Goal: Task Accomplishment & Management: Manage account settings

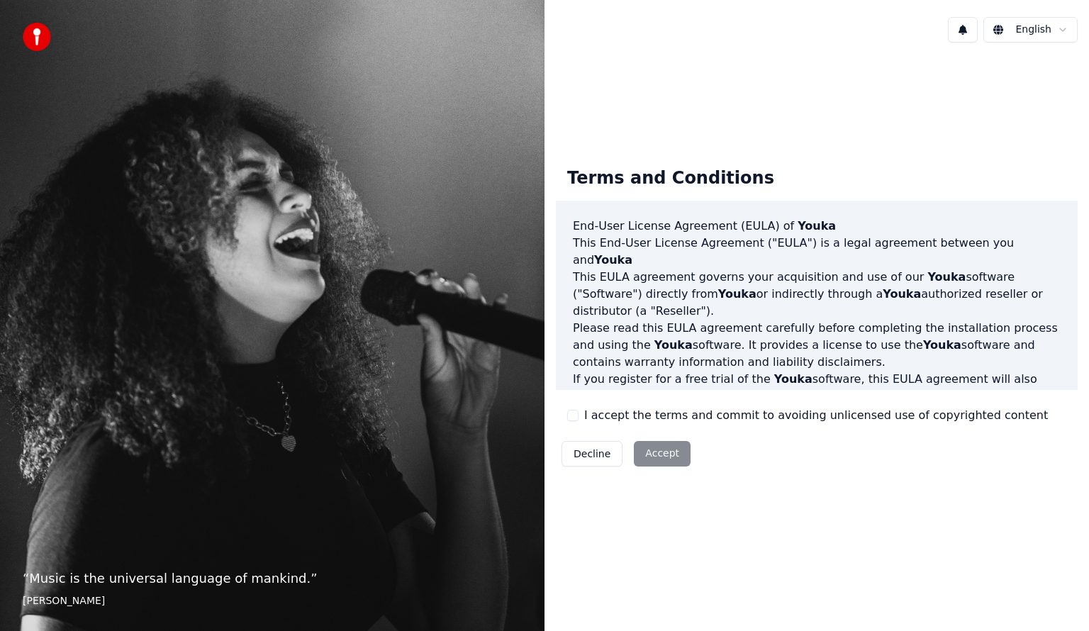
drag, startPoint x: 581, startPoint y: 423, endPoint x: 627, endPoint y: 410, distance: 48.5
click at [580, 423] on div "I accept the terms and commit to avoiding unlicensed use of copyrighted content" at bounding box center [807, 415] width 481 height 17
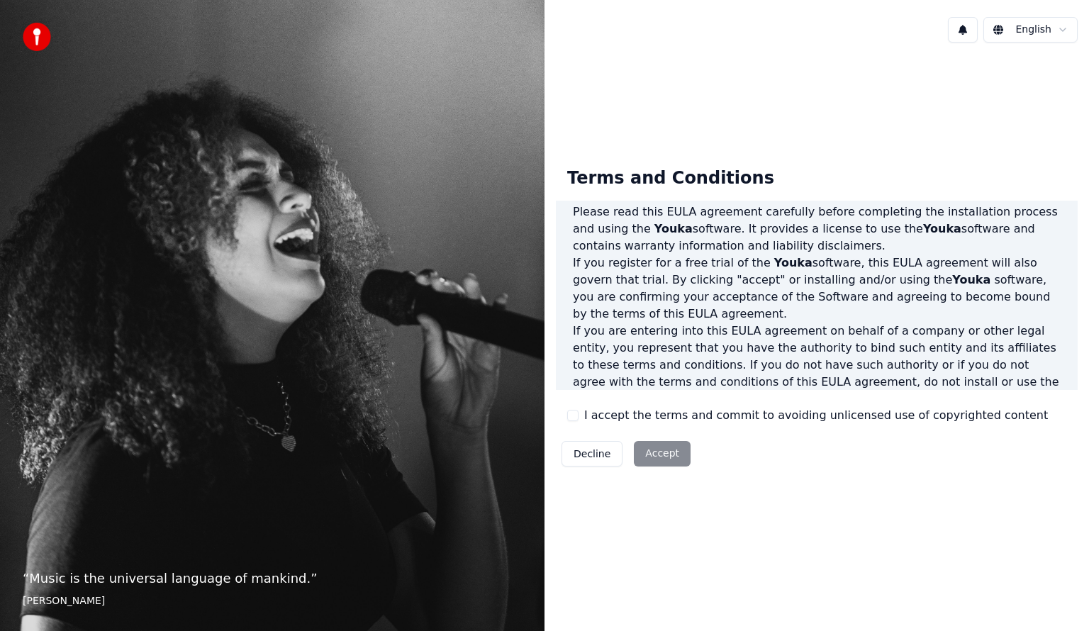
scroll to position [142, 0]
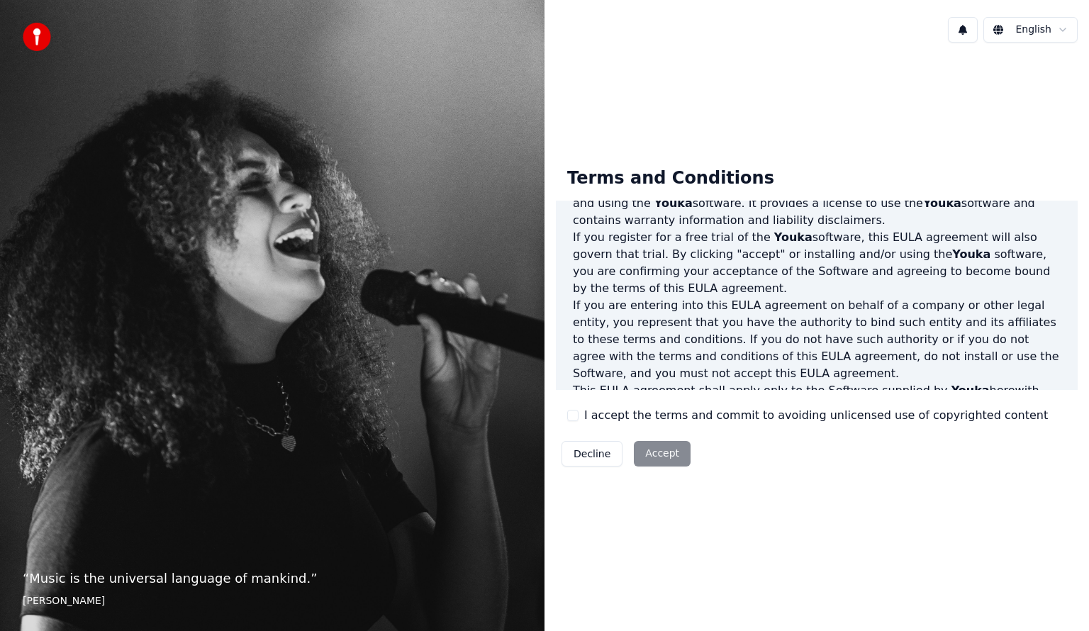
click at [574, 415] on button "I accept the terms and commit to avoiding unlicensed use of copyrighted content" at bounding box center [572, 415] width 11 height 11
click at [653, 454] on button "Accept" at bounding box center [662, 454] width 57 height 26
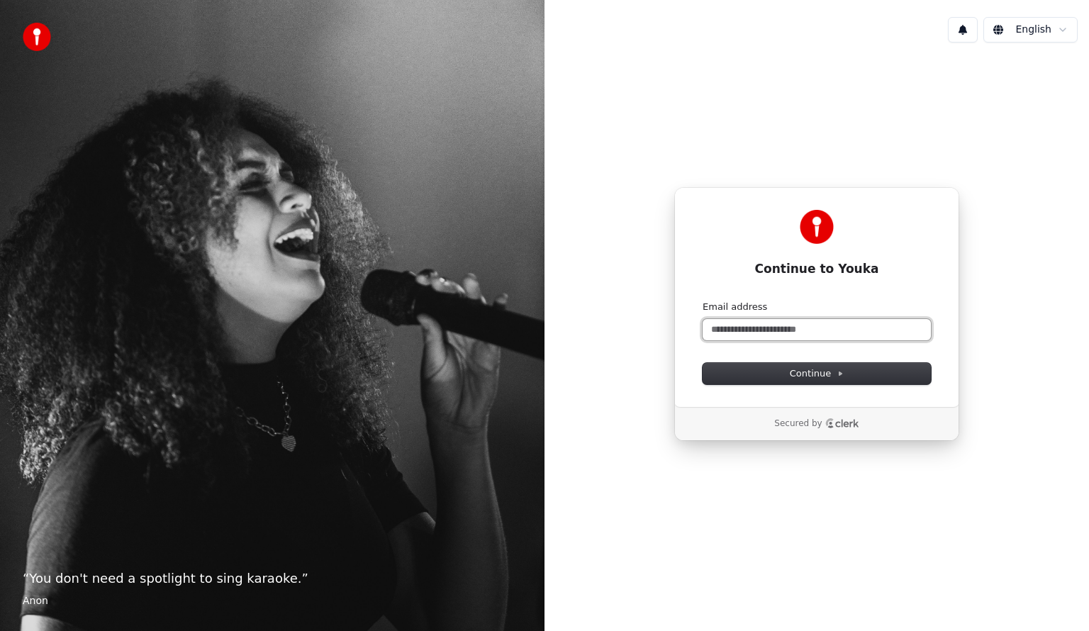
click at [775, 328] on input "Email address" at bounding box center [817, 329] width 228 height 21
click at [805, 365] on button "Continue" at bounding box center [817, 373] width 228 height 21
type input "**********"
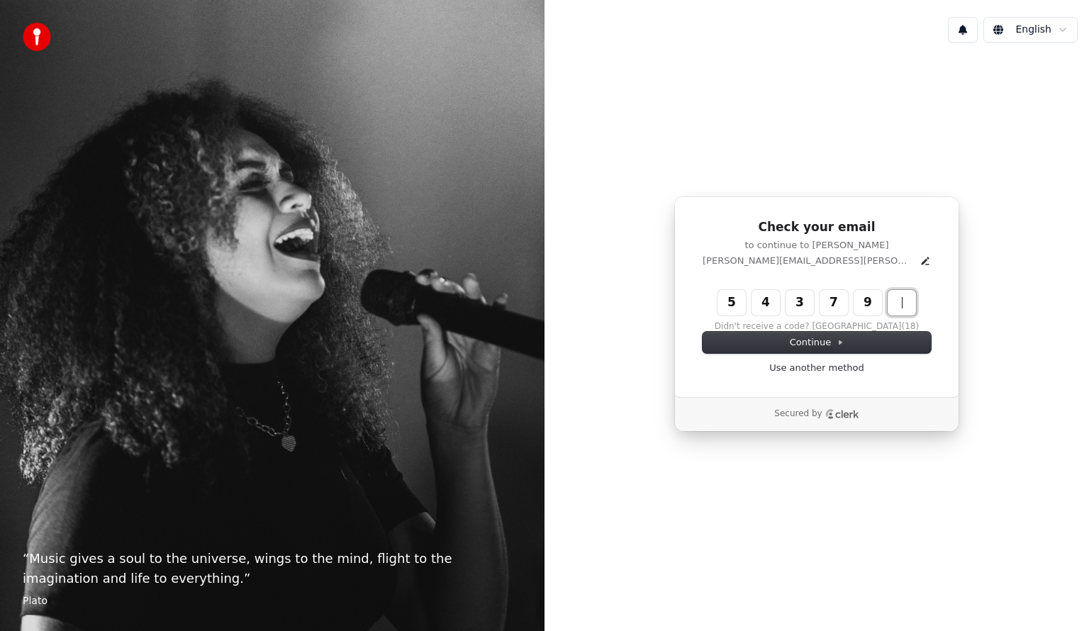
type input "******"
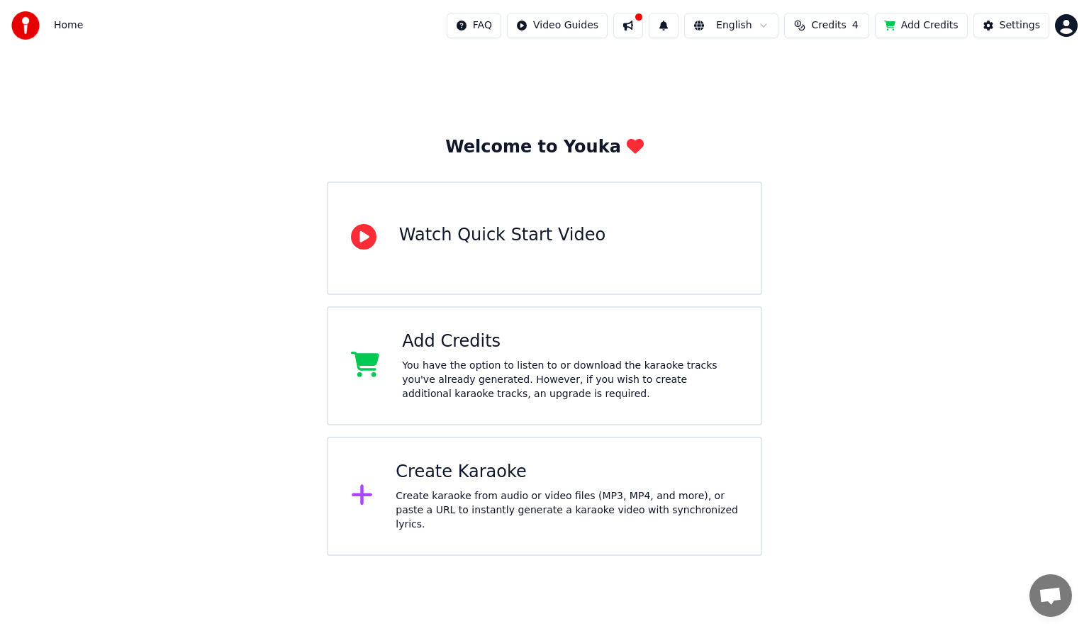
click at [447, 477] on div "Create Karaoke" at bounding box center [567, 472] width 342 height 23
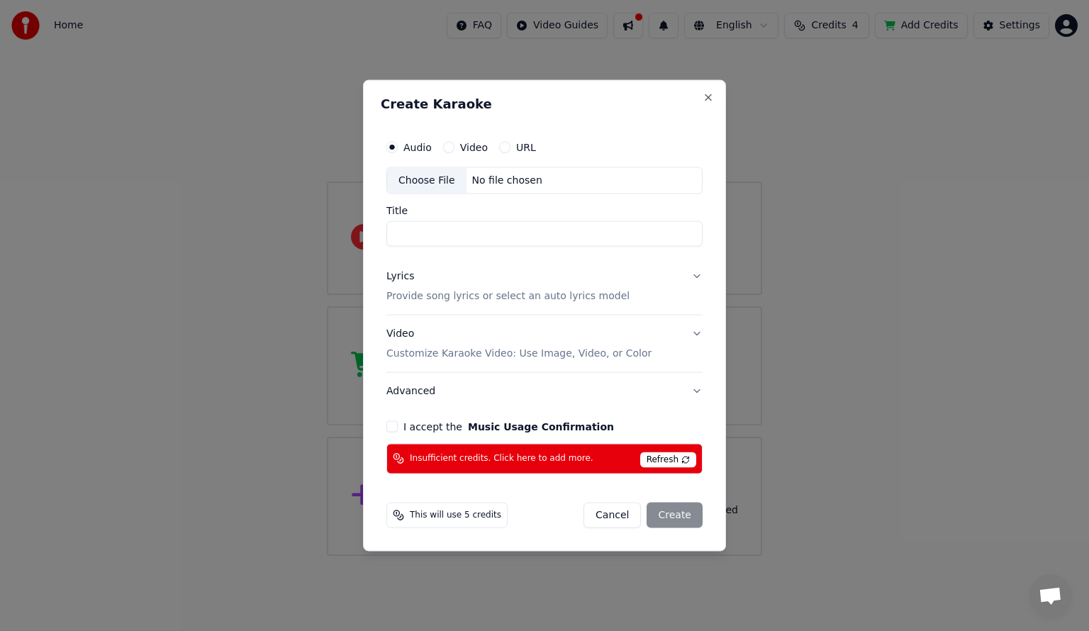
click at [622, 517] on button "Cancel" at bounding box center [611, 515] width 57 height 26
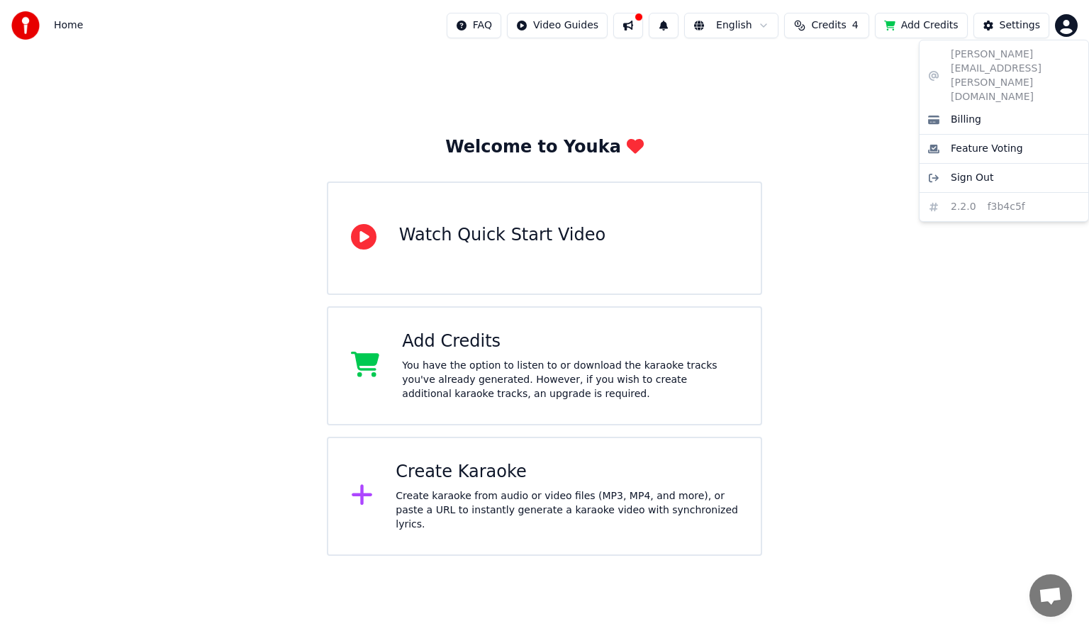
click at [1070, 34] on html "Home FAQ Video Guides English Credits 4 Add Credits Settings Welcome to Youka W…" at bounding box center [544, 278] width 1089 height 556
click at [978, 108] on div "Billing" at bounding box center [1003, 119] width 163 height 23
click at [457, 483] on div "Create Karaoke" at bounding box center [567, 472] width 342 height 23
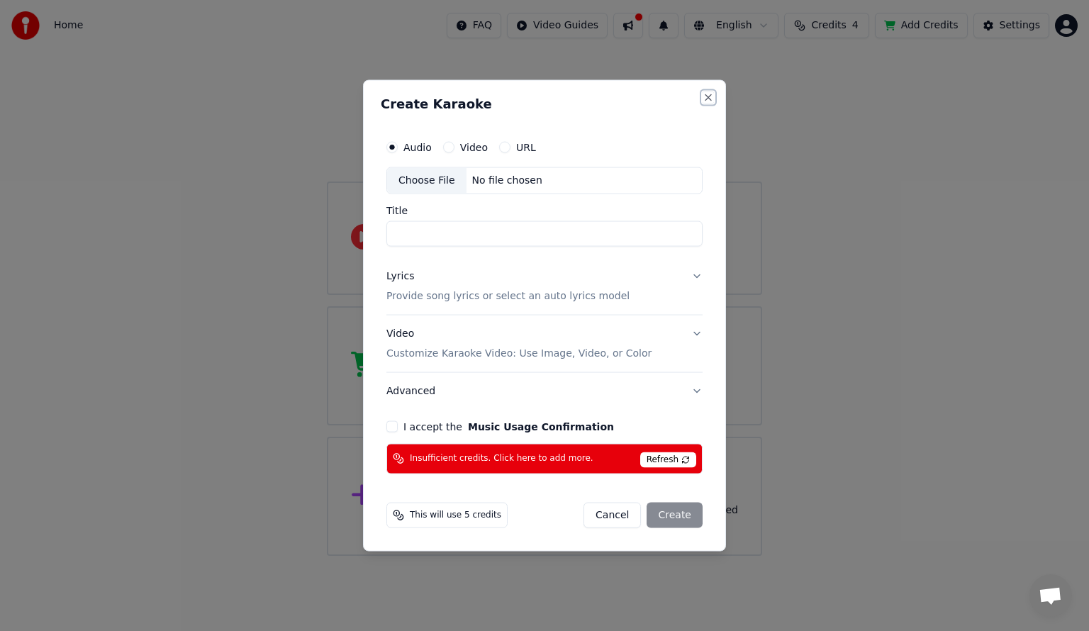
click at [706, 100] on button "Close" at bounding box center [708, 97] width 11 height 11
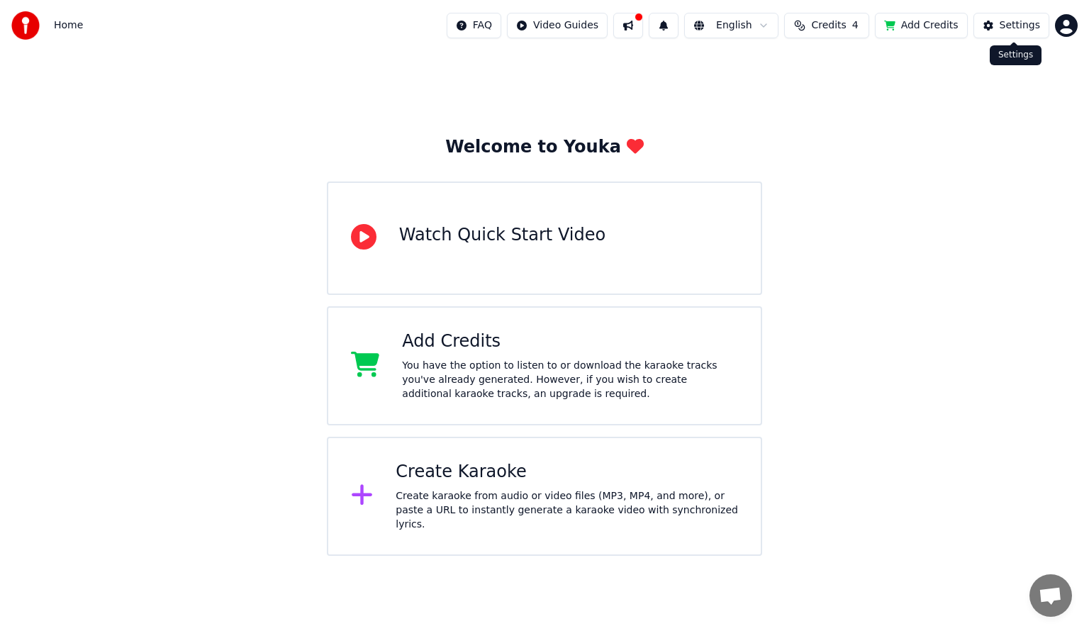
click at [1015, 26] on div "Settings" at bounding box center [1020, 25] width 40 height 14
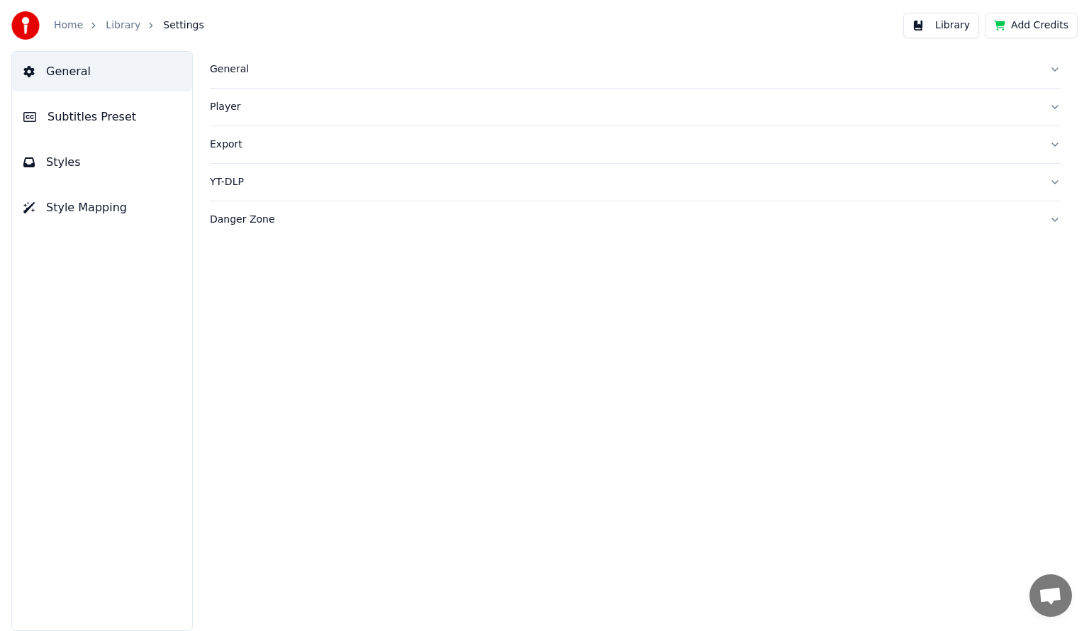
click at [34, 25] on img at bounding box center [25, 25] width 28 height 28
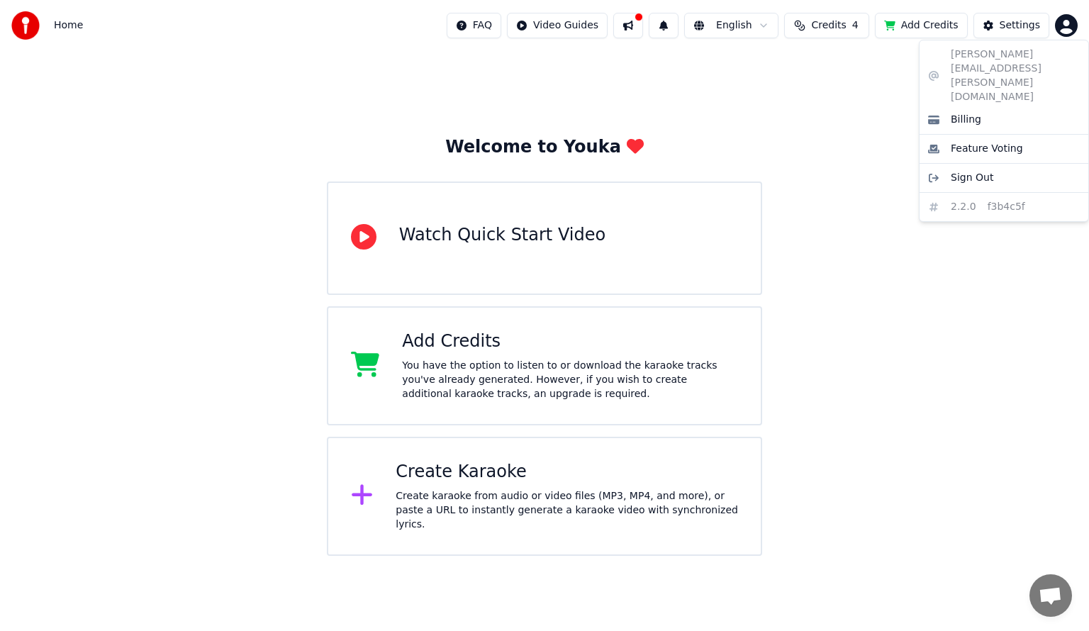
click at [1061, 28] on html "Home FAQ Video Guides English Credits 4 Add Credits Settings Welcome to Youka W…" at bounding box center [544, 278] width 1089 height 556
click at [974, 113] on span "Billing" at bounding box center [966, 120] width 30 height 14
